Goal: Task Accomplishment & Management: Manage account settings

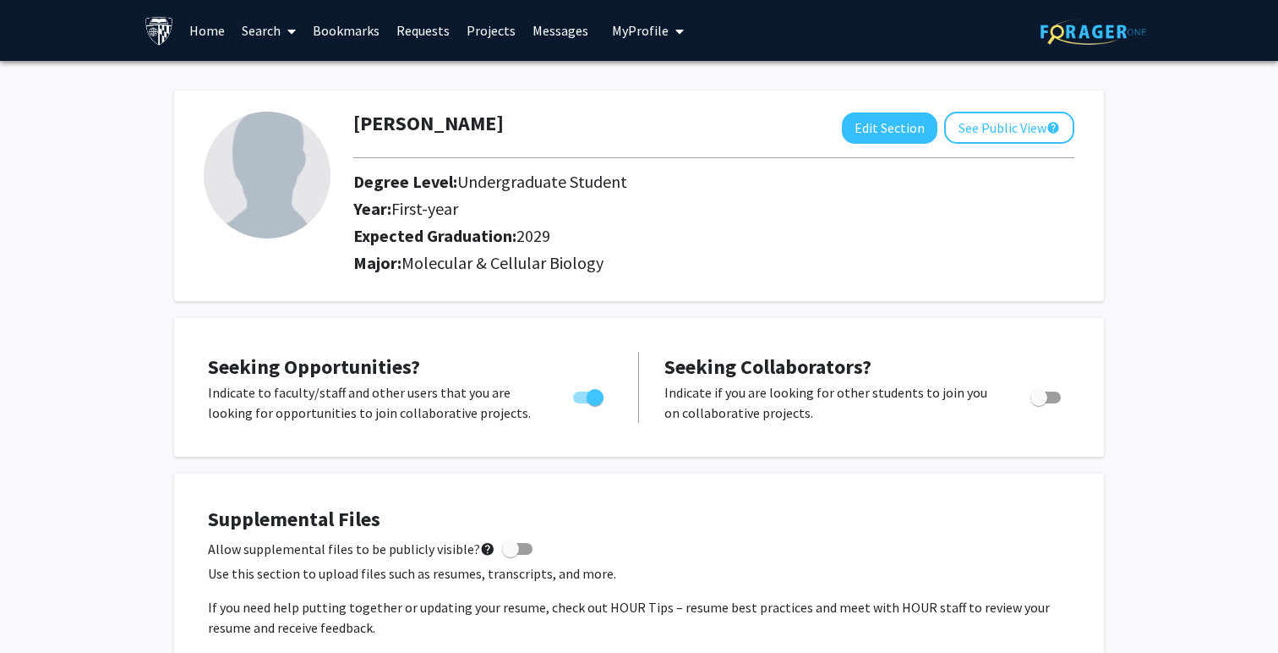
scroll to position [686, 0]
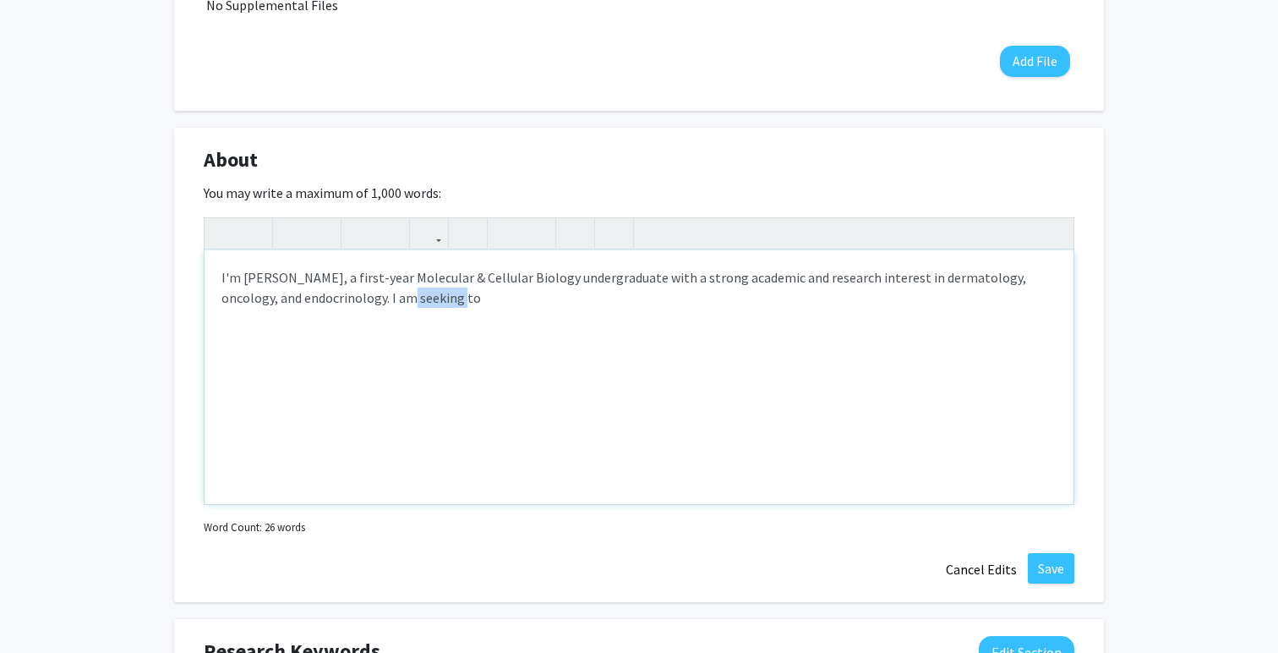
click at [498, 369] on div "I'm Jasmine La, a first-year Molecular & Cellular Biology undergraduate with a …" at bounding box center [639, 377] width 869 height 254
click at [620, 280] on div "I'm Jasmine La, a first-year Molecular & Cellular Biology undergraduate with a …" at bounding box center [639, 377] width 869 height 254
click at [617, 380] on div "I'm Jasmine La, a first-year Molecular & Cellular Biology undergraduate at John…" at bounding box center [639, 377] width 869 height 254
drag, startPoint x: 567, startPoint y: 312, endPoint x: 499, endPoint y: 303, distance: 69.0
click at [499, 303] on div "I'm Jasmine La, a first-year Molecular & Cellular Biology undergraduate at John…" at bounding box center [639, 377] width 869 height 254
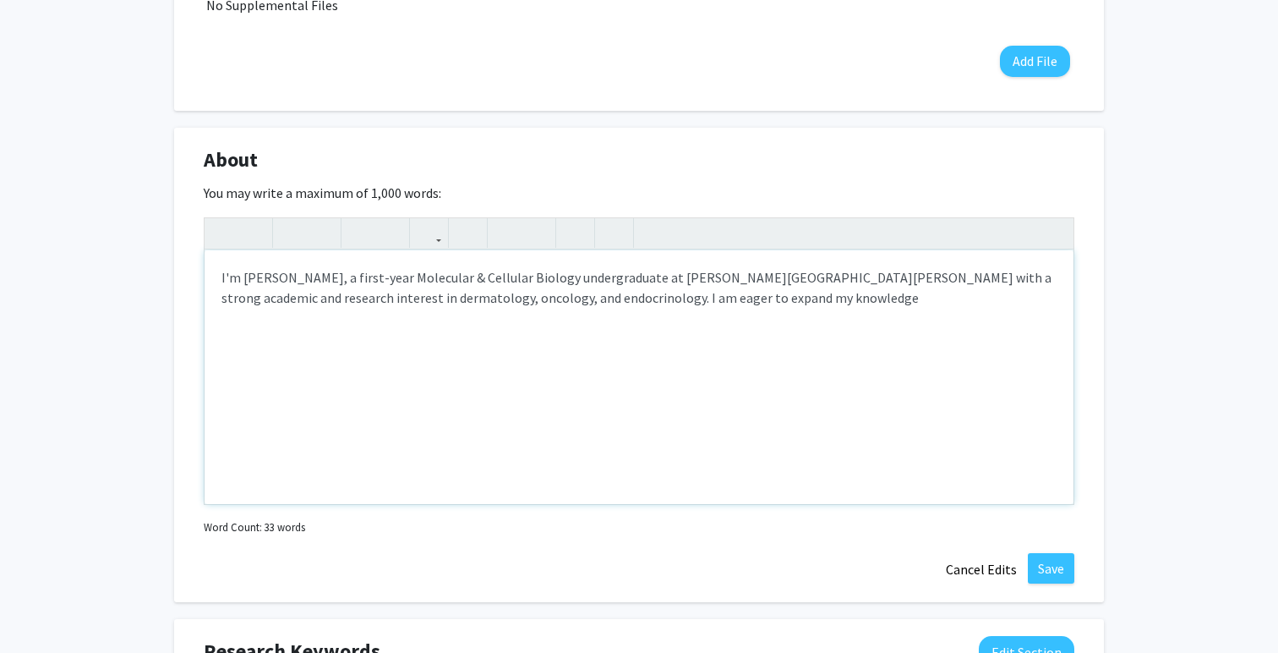
drag, startPoint x: 739, startPoint y: 318, endPoint x: 686, endPoint y: 299, distance: 56.4
click at [683, 302] on div "I'm Jasmine La, a first-year Molecular & Cellular Biology undergraduate at John…" at bounding box center [639, 377] width 869 height 254
drag, startPoint x: 776, startPoint y: 316, endPoint x: 502, endPoint y: 303, distance: 274.2
click at [502, 303] on div "I'm Jasmine La, a first-year Molecular & Cellular Biology undergraduate at John…" at bounding box center [639, 377] width 869 height 254
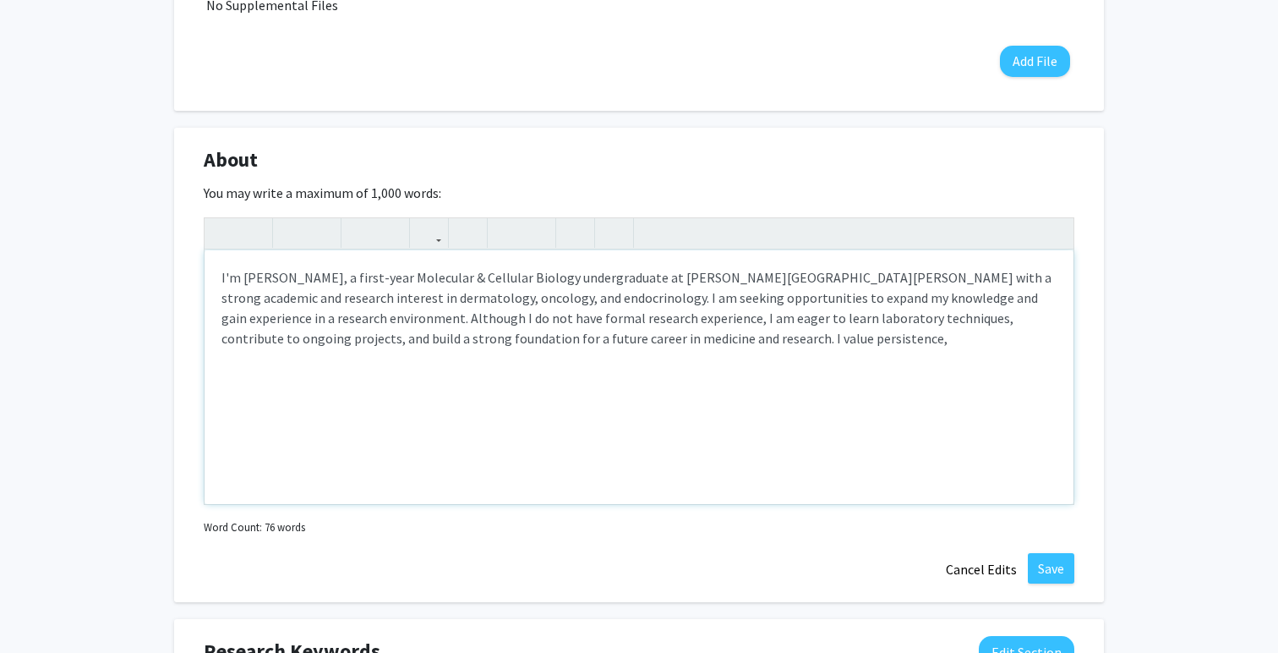
click at [577, 342] on p "I'm Jasmine La, a first-year Molecular & Cellular Biology undergraduate at John…" at bounding box center [638, 307] width 835 height 81
click at [652, 344] on p "I'm Jasmine La, a first-year Molecular & Cellular Biology undergraduate at John…" at bounding box center [638, 317] width 835 height 101
drag, startPoint x: 768, startPoint y: 335, endPoint x: 696, endPoint y: 343, distance: 72.4
click at [696, 343] on p "I'm Jasmine La, a first-year Molecular & Cellular Biology undergraduate at John…" at bounding box center [638, 317] width 835 height 101
drag, startPoint x: 703, startPoint y: 336, endPoint x: 629, endPoint y: 336, distance: 73.5
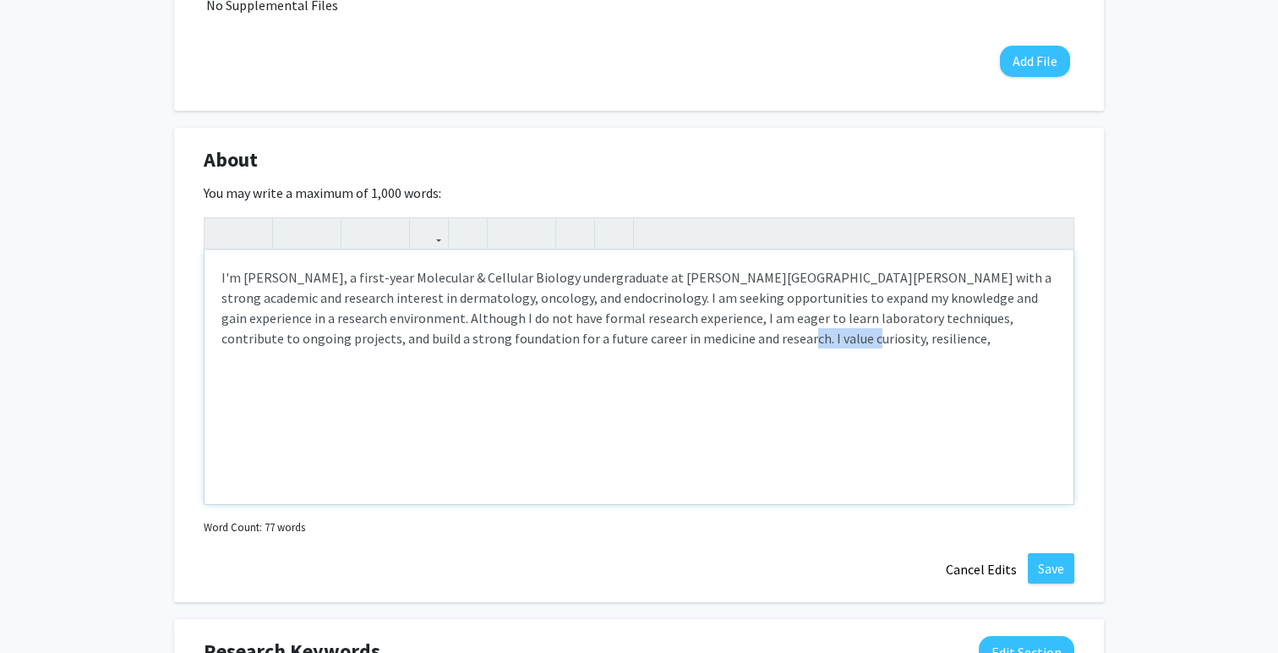
click at [629, 336] on p "I'm Jasmine La, a first-year Molecular & Cellular Biology undergraduate at John…" at bounding box center [638, 307] width 835 height 81
type textarea "<p>I'm Jasmine La, a first-year Molecular &amp; Cellular Biology undergraduate …"
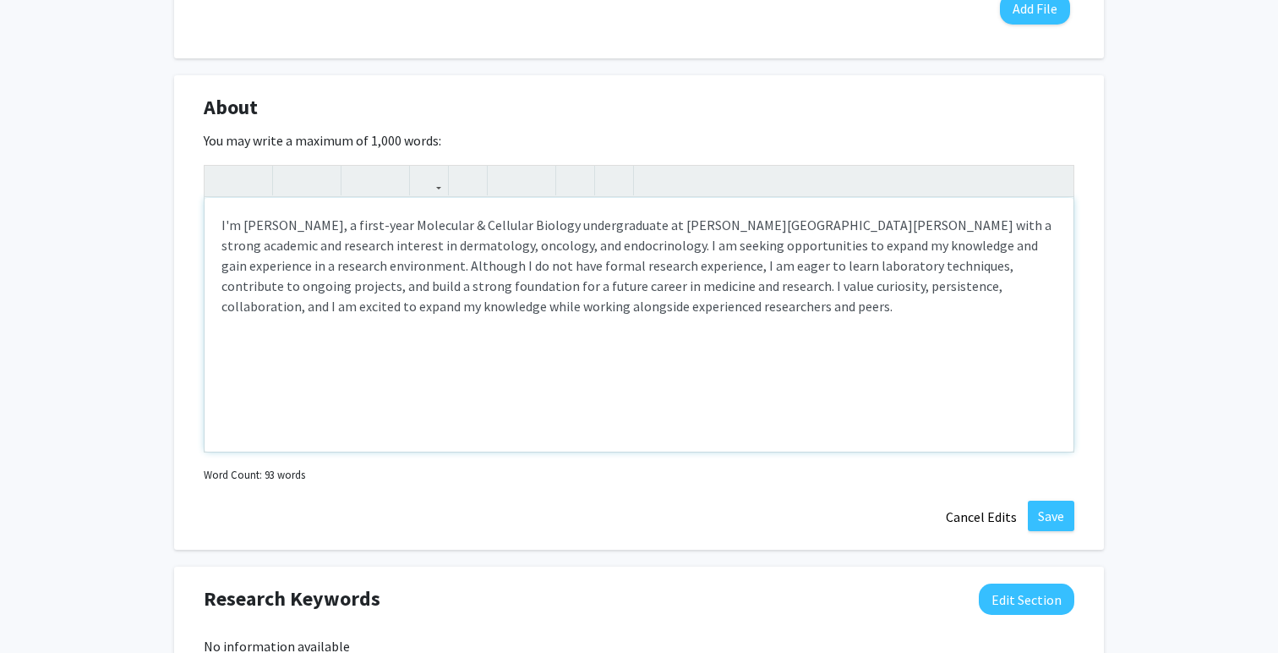
scroll to position [746, 0]
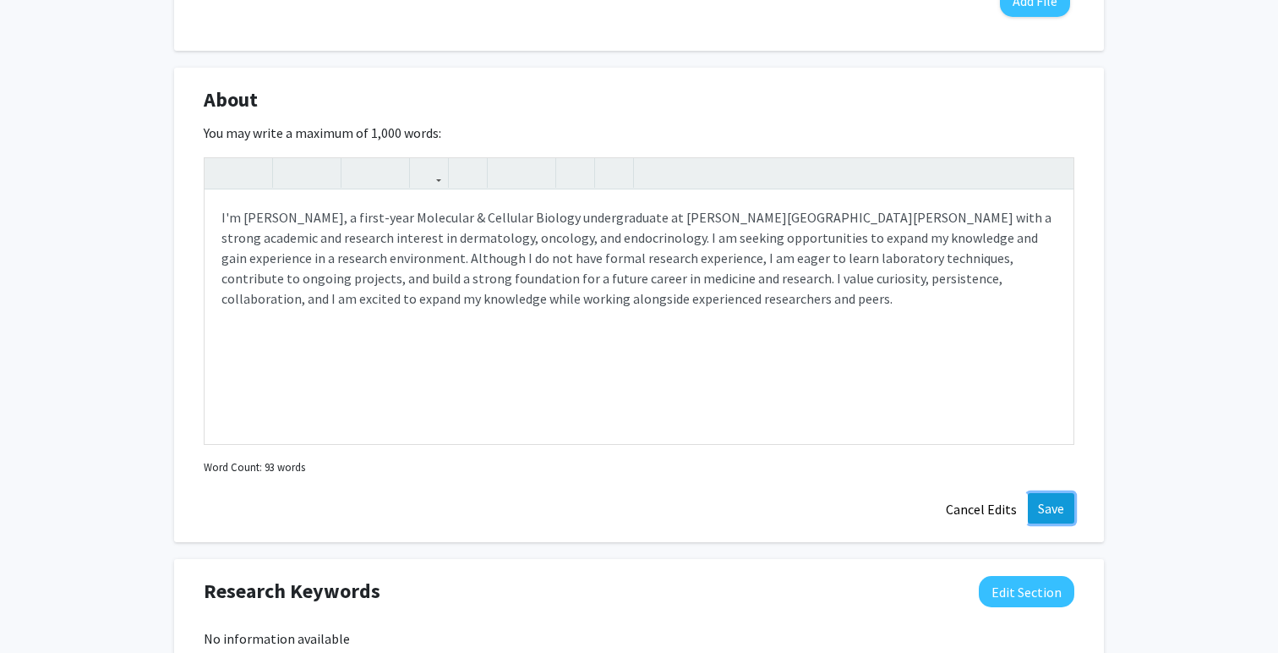
click at [1061, 511] on button "Save" at bounding box center [1051, 508] width 46 height 30
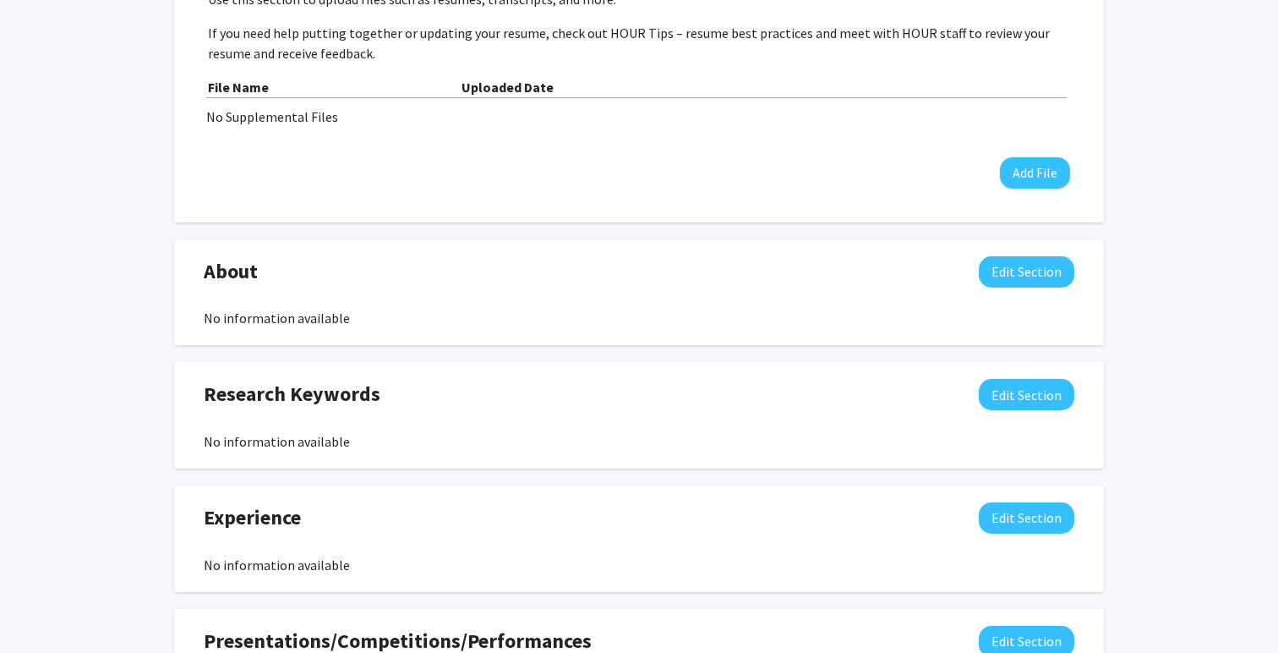
scroll to position [556, 0]
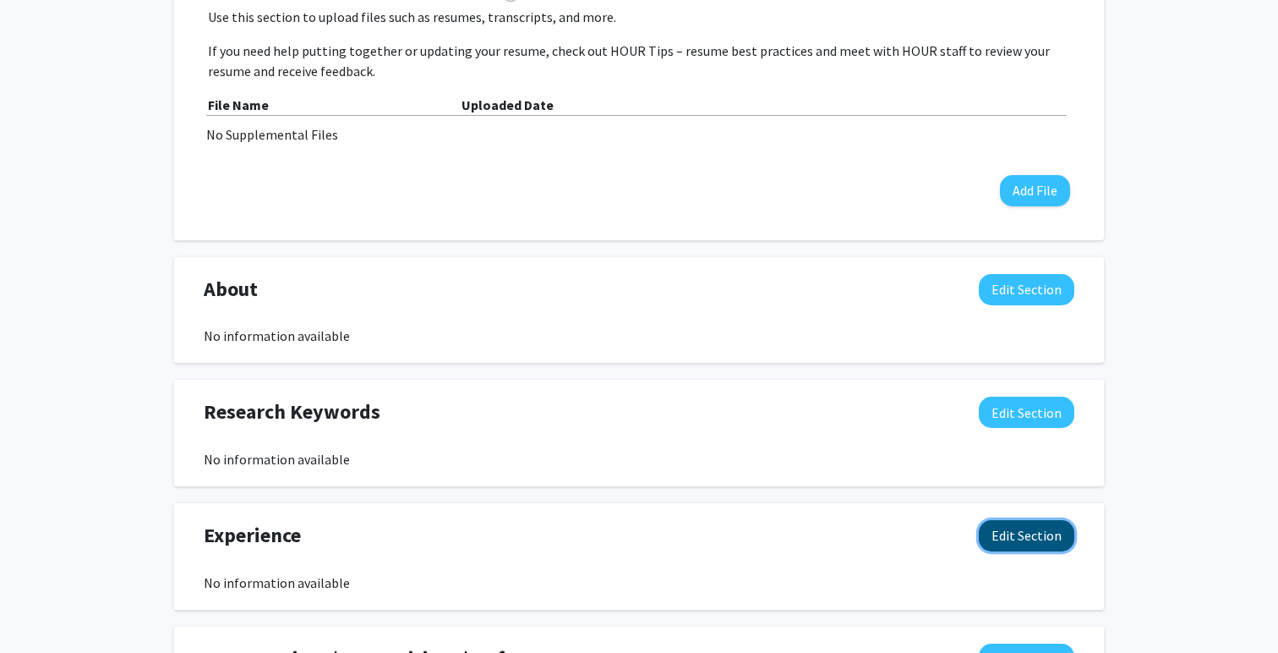
click at [1035, 526] on button "Edit Section" at bounding box center [1027, 535] width 96 height 31
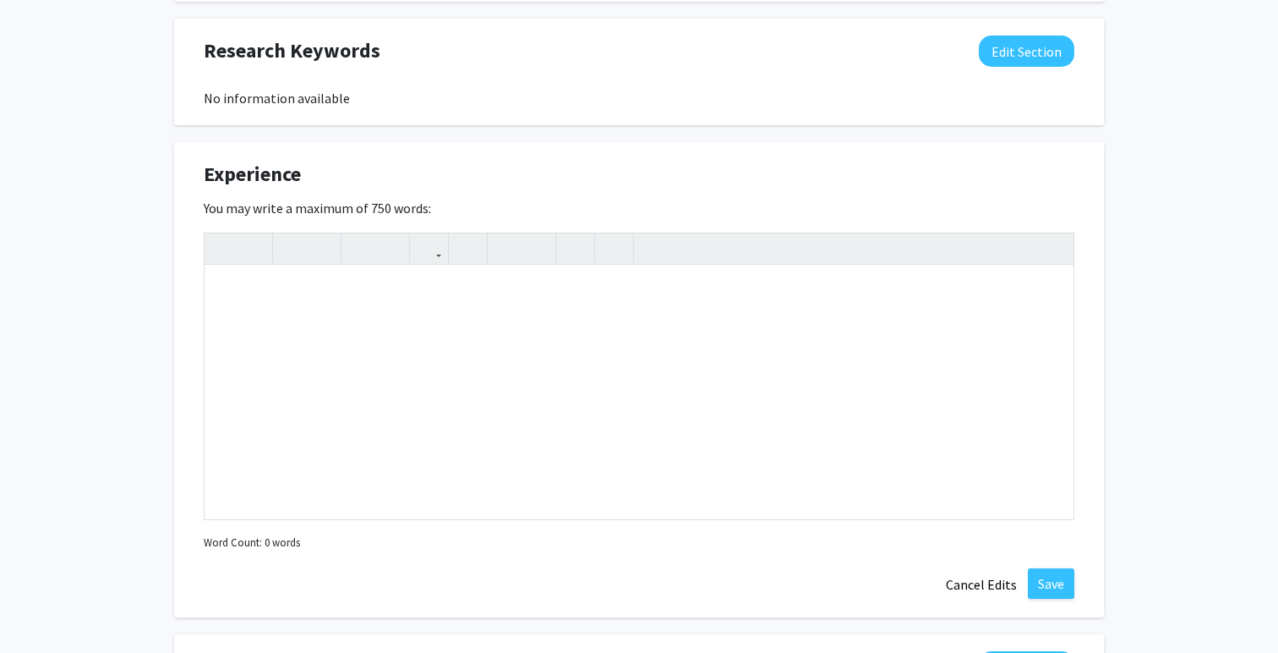
click at [1155, 371] on div "Jasmine La Edit Section See Public View help Degree Level: Undergraduate Studen…" at bounding box center [639, 92] width 1278 height 1897
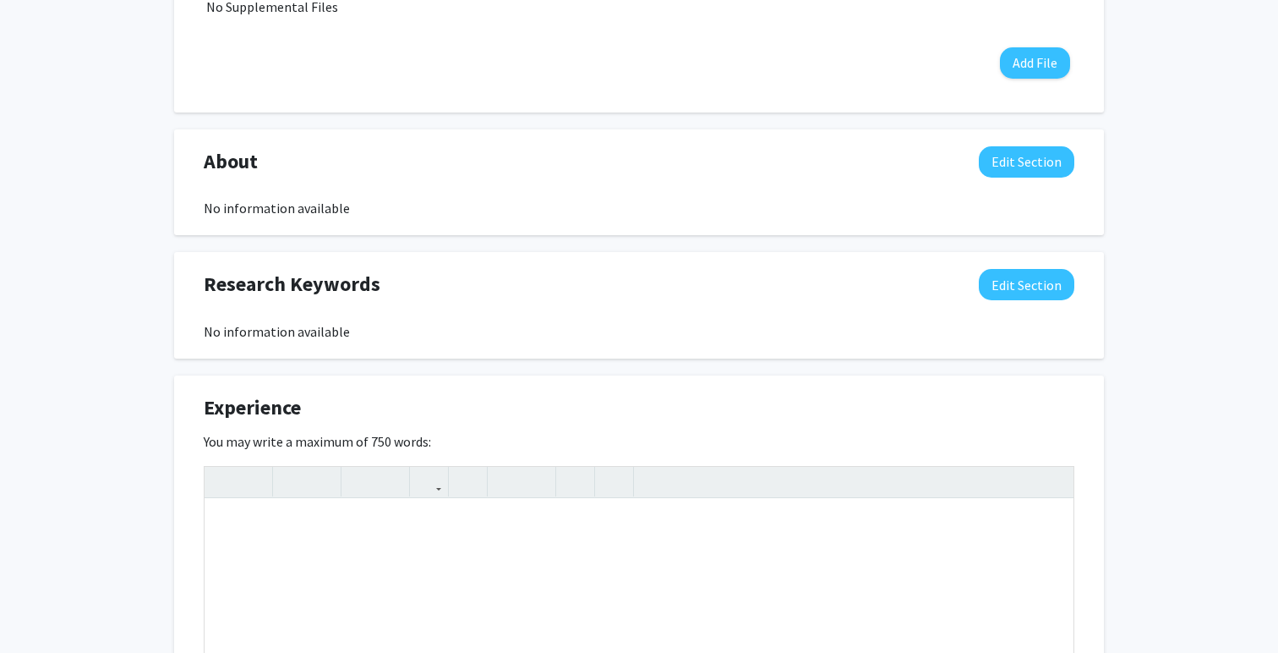
scroll to position [673, 0]
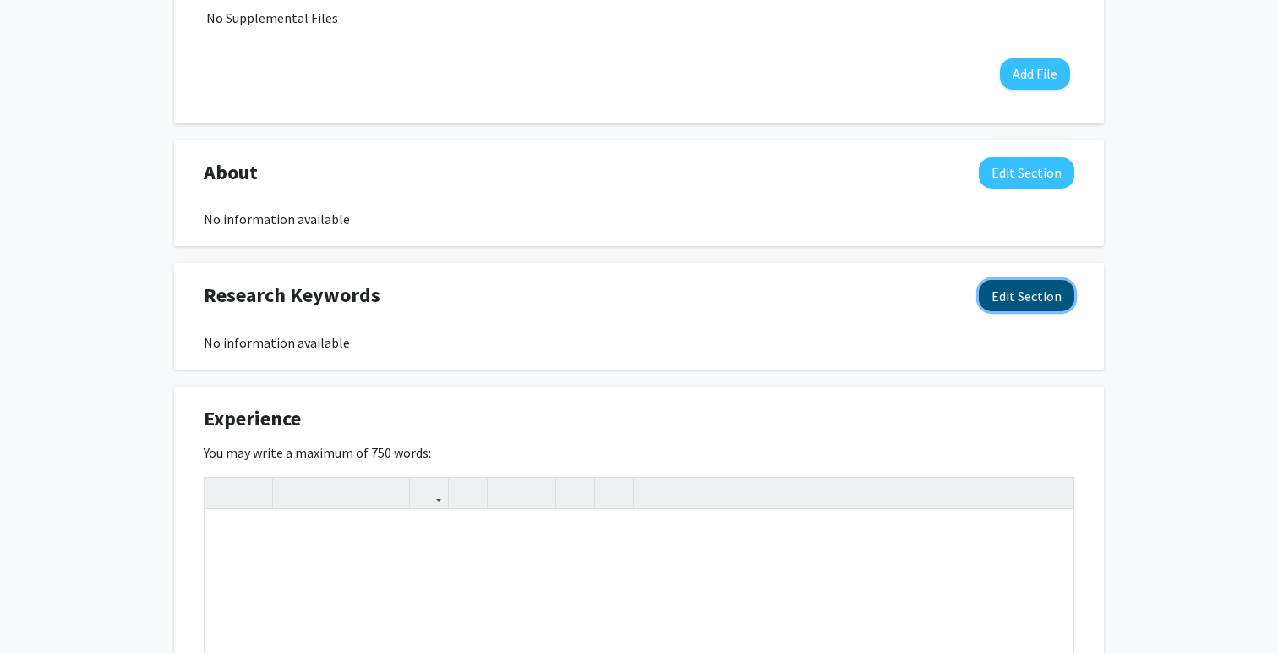
click at [1026, 286] on button "Edit Section" at bounding box center [1027, 295] width 96 height 31
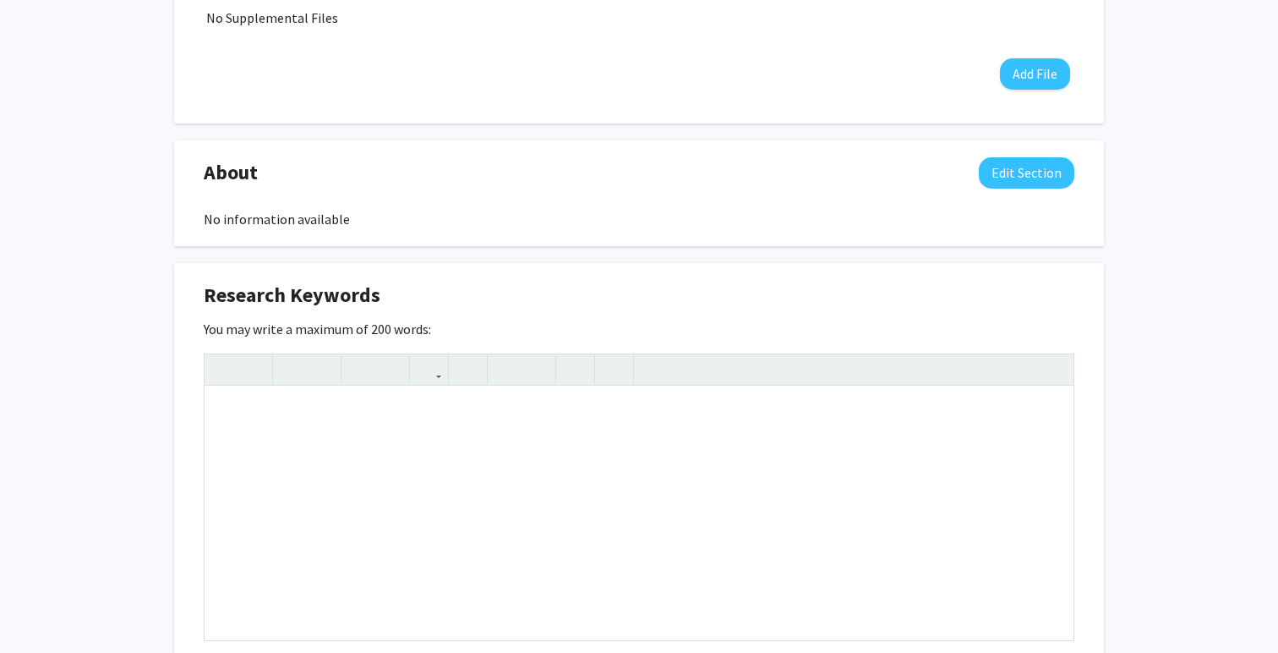
click at [1146, 216] on div "Jasmine La Edit Section See Public View help Degree Level: Undergraduate Studen…" at bounding box center [639, 521] width 1278 height 2266
click at [1058, 184] on button "Edit Section" at bounding box center [1027, 172] width 96 height 31
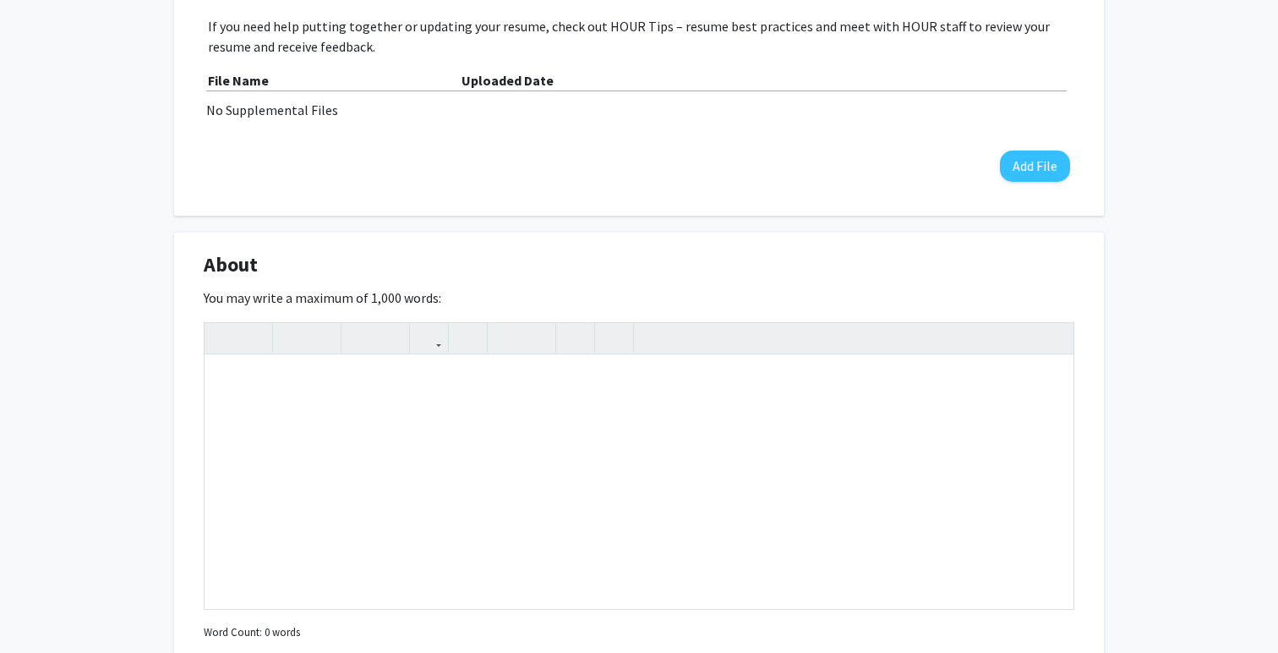
scroll to position [697, 0]
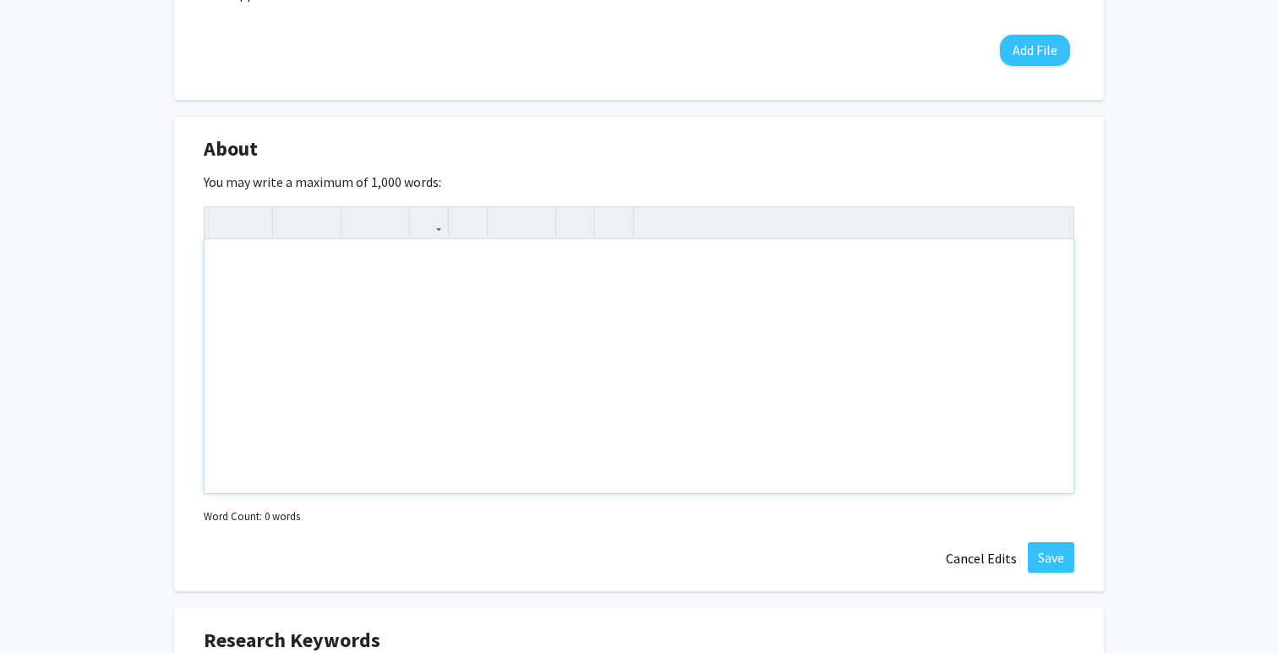
click at [886, 369] on div "Note to users with screen readers: Please deactivate our accessibility plugin f…" at bounding box center [639, 366] width 869 height 254
click at [986, 558] on button "Cancel Edits" at bounding box center [981, 558] width 93 height 32
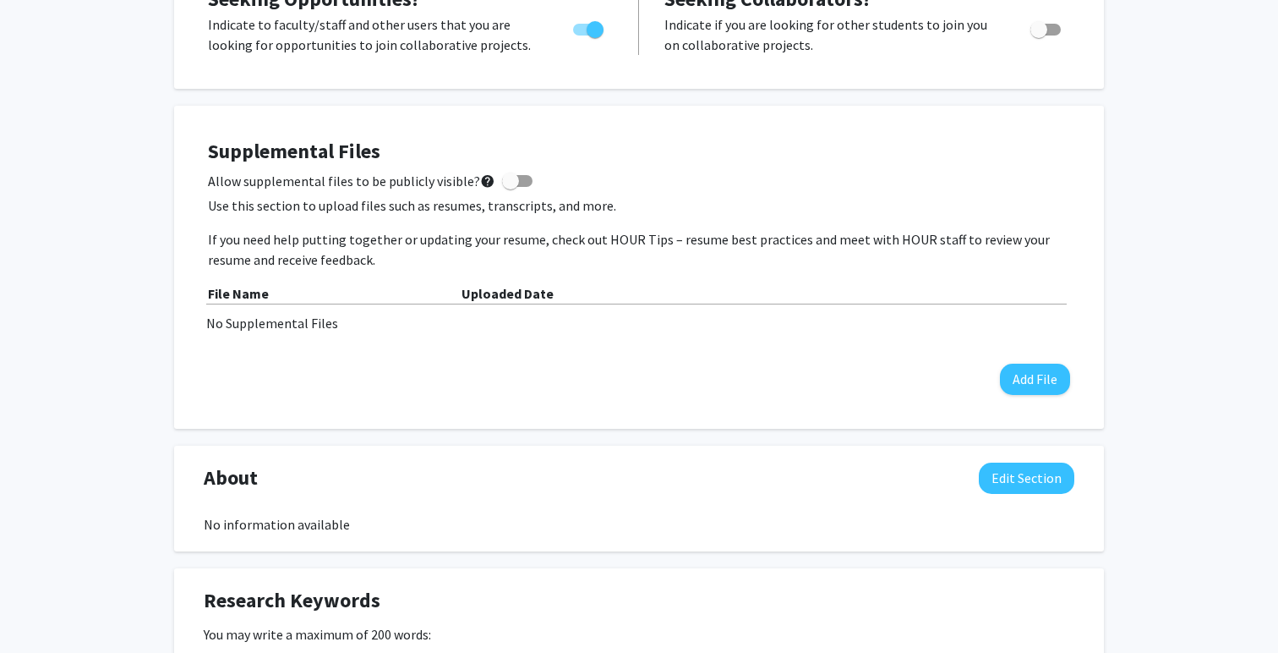
scroll to position [0, 0]
